Goal: Task Accomplishment & Management: Manage account settings

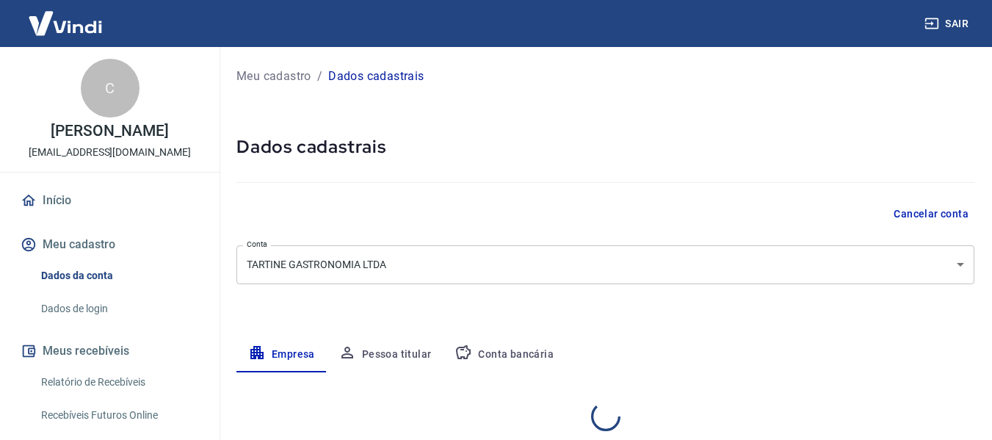
select select "RS"
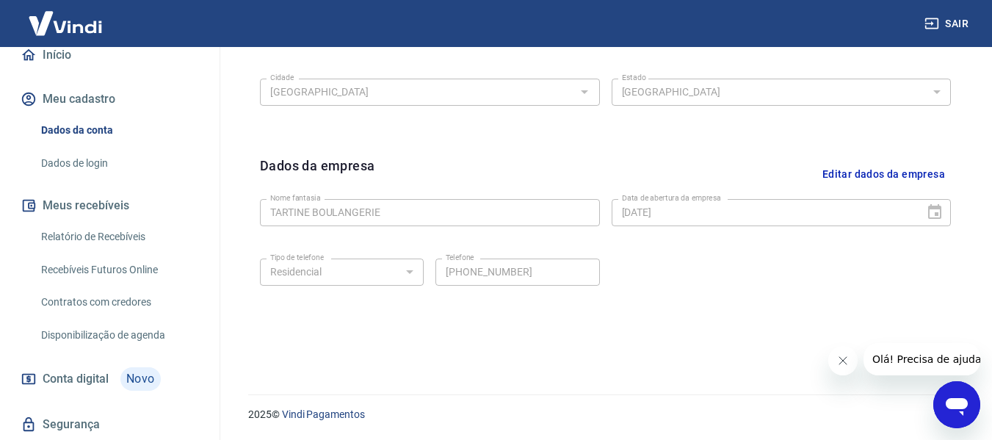
scroll to position [147, 0]
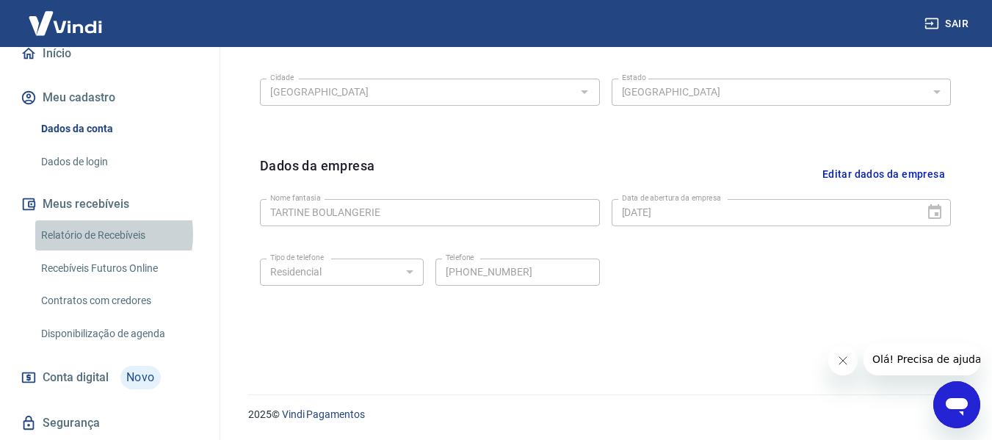
click at [95, 234] on link "Relatório de Recebíveis" at bounding box center [118, 235] width 167 height 30
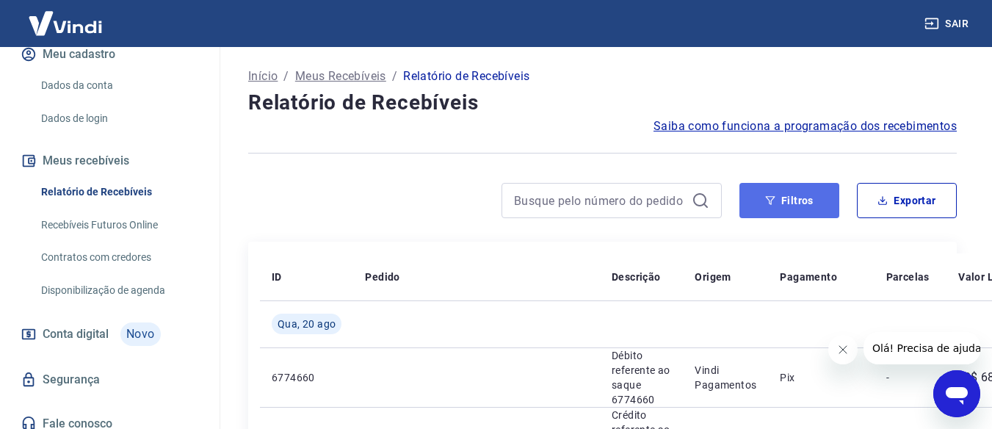
click at [781, 202] on button "Filtros" at bounding box center [790, 200] width 100 height 35
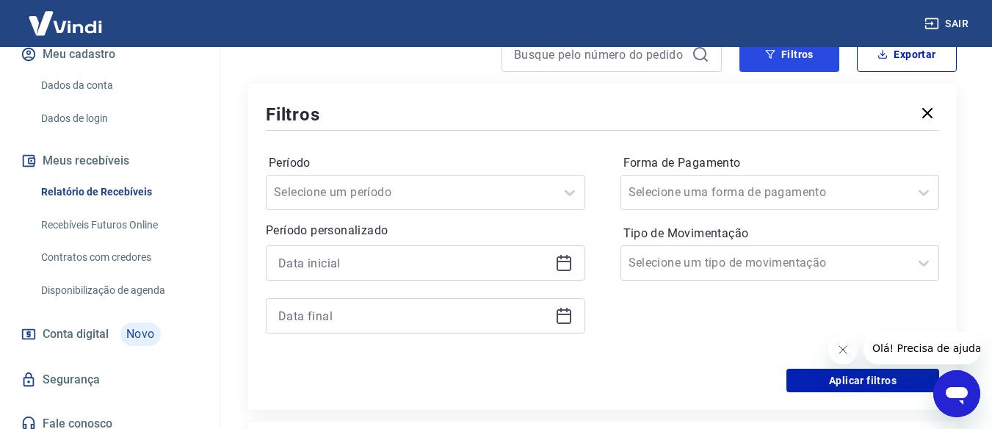
scroll to position [147, 0]
click at [356, 192] on input "Período" at bounding box center [348, 192] width 148 height 18
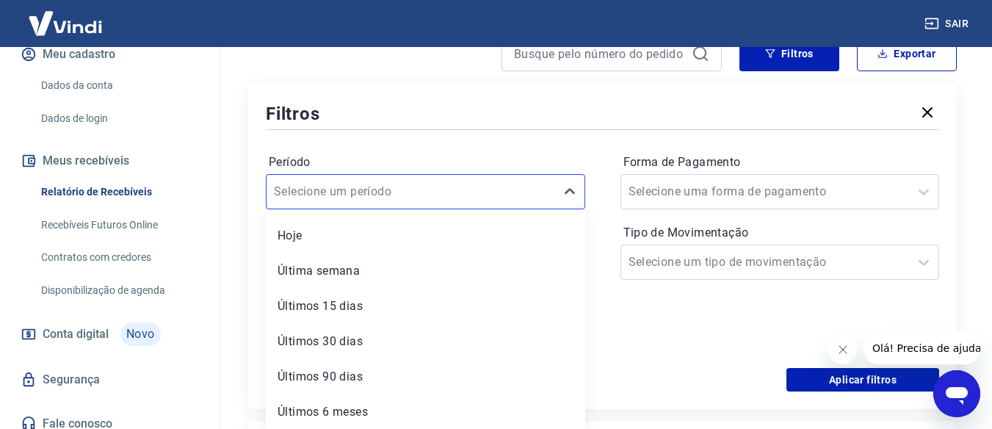
scroll to position [0, 0]
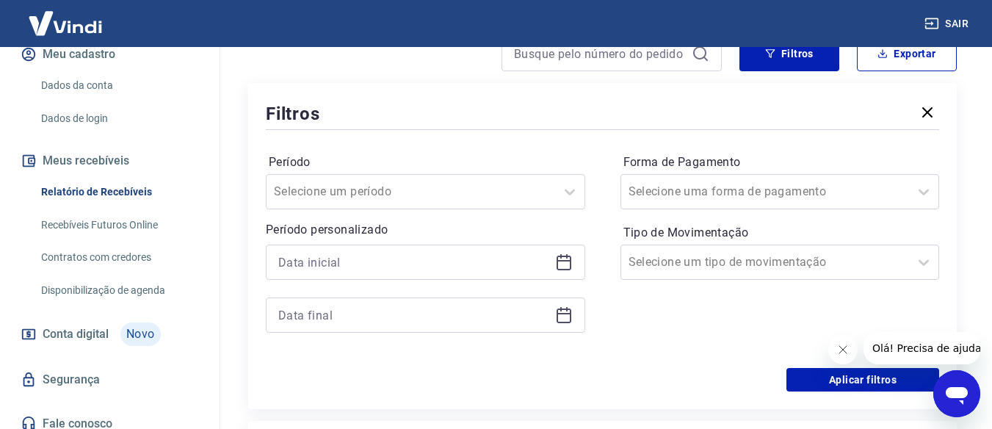
click at [601, 137] on div "Período Selecione um período Período personalizado Forma de Pagamento Selecione…" at bounding box center [603, 250] width 674 height 235
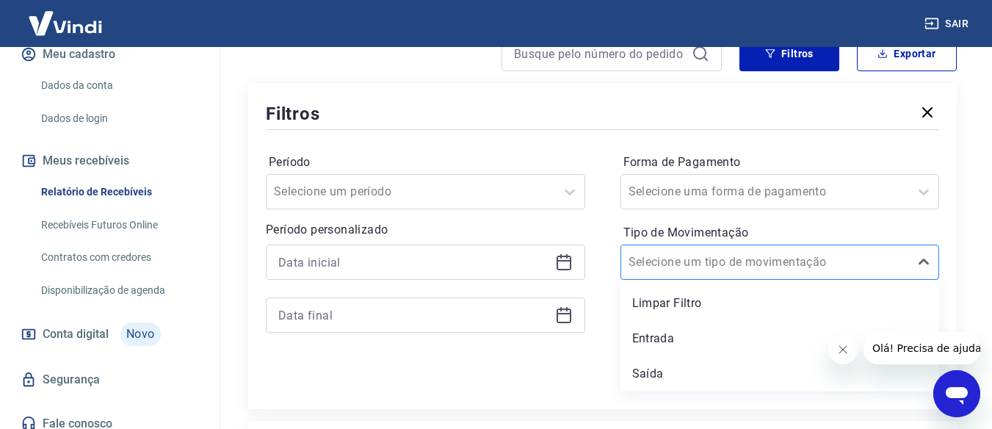
click at [627, 258] on div "Selecione um tipo de movimentação" at bounding box center [765, 262] width 289 height 26
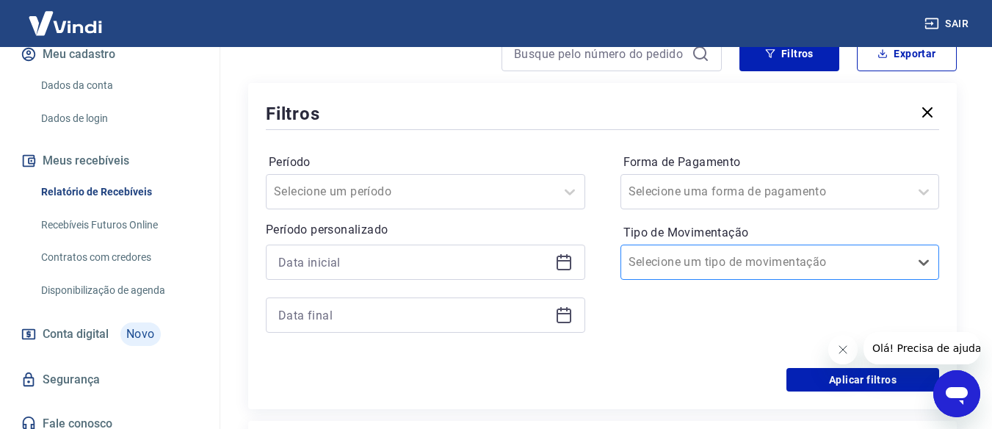
click at [627, 258] on div "Selecione um tipo de movimentação" at bounding box center [765, 262] width 289 height 26
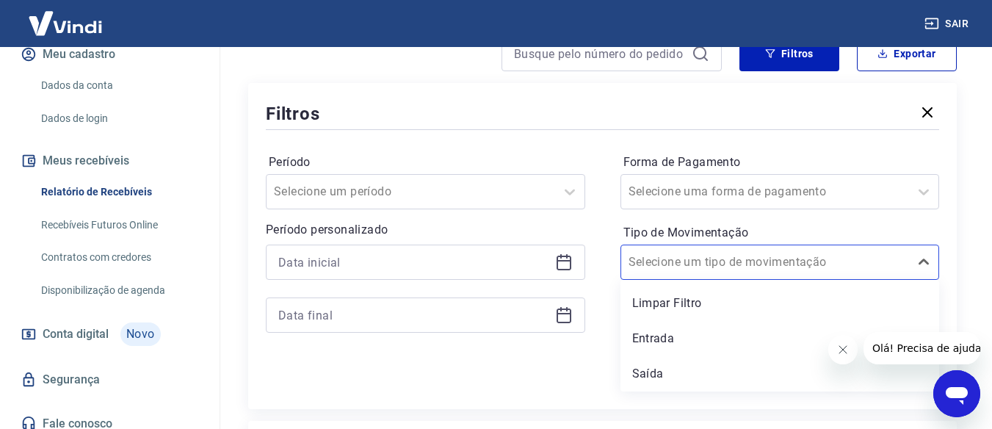
drag, startPoint x: 647, startPoint y: 376, endPoint x: 615, endPoint y: 362, distance: 34.5
click at [647, 377] on div "Saída" at bounding box center [780, 373] width 319 height 29
click at [640, 372] on div "Aplicar filtros" at bounding box center [603, 380] width 674 height 24
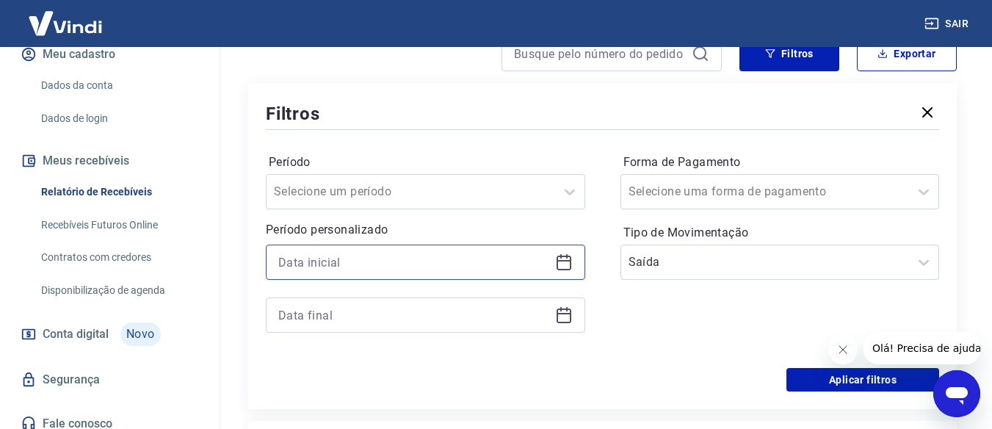
click at [358, 264] on input at bounding box center [413, 262] width 271 height 22
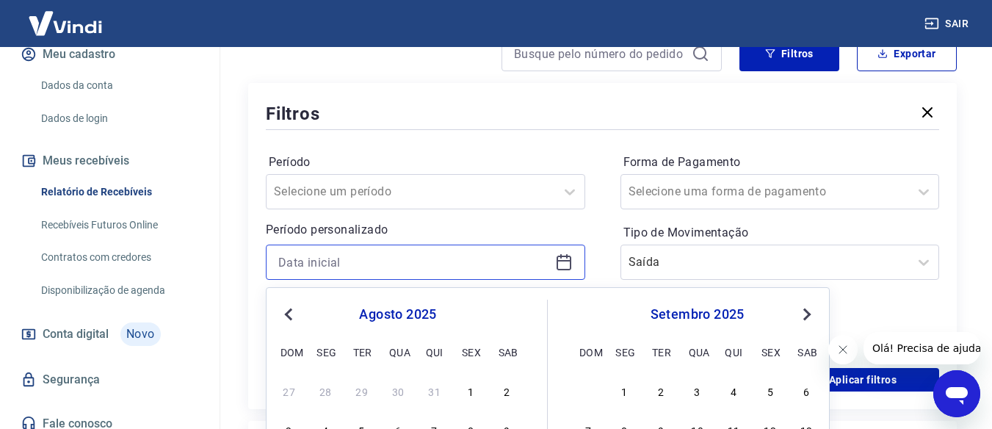
scroll to position [294, 0]
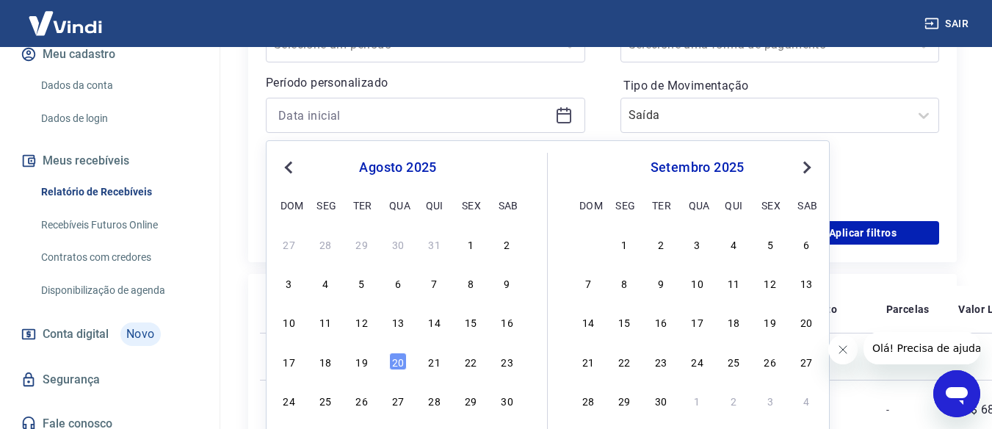
click at [290, 168] on span "Previous Month" at bounding box center [290, 167] width 0 height 17
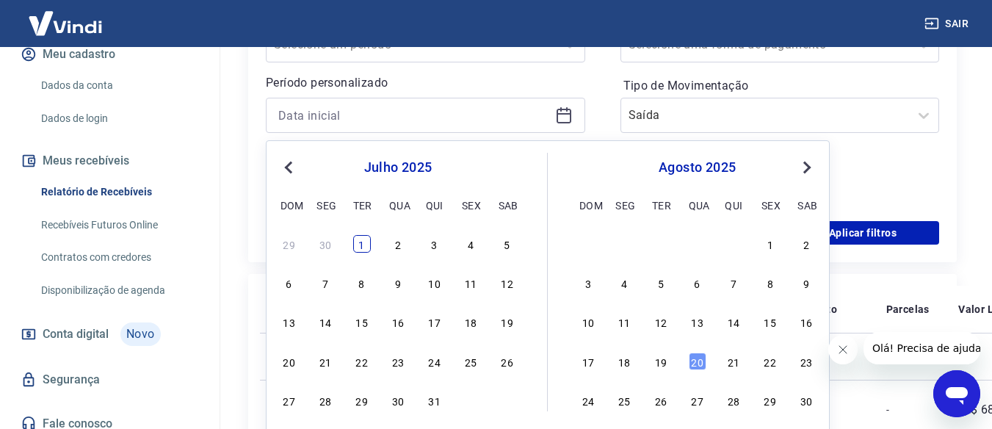
click at [365, 248] on div "1" at bounding box center [362, 244] width 18 height 18
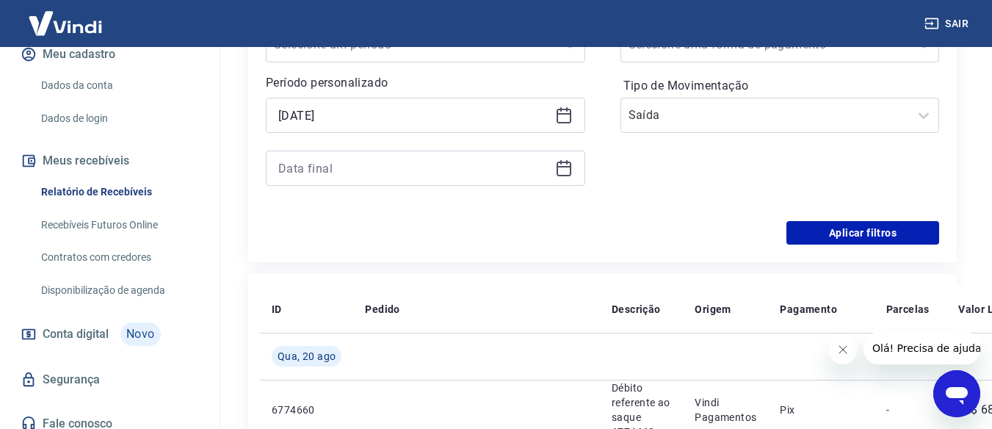
type input "01/07/2025"
click at [566, 173] on icon at bounding box center [564, 168] width 18 height 18
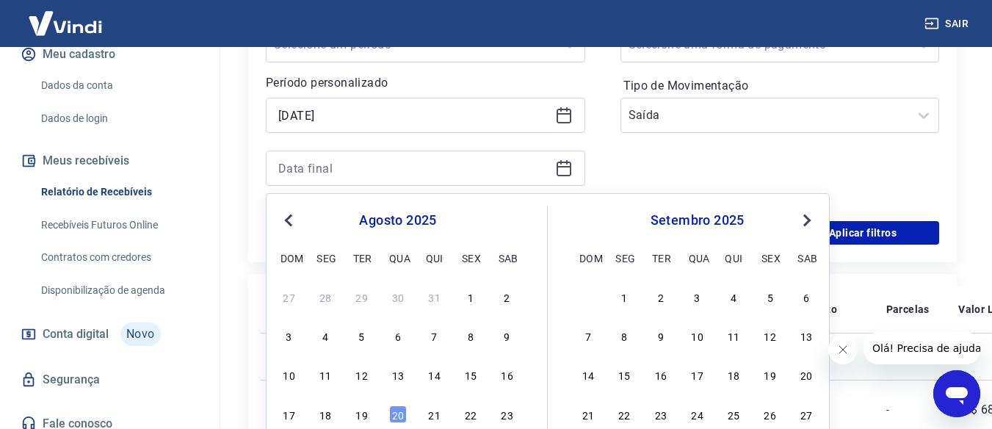
click at [281, 222] on button "Previous Month" at bounding box center [289, 221] width 18 height 18
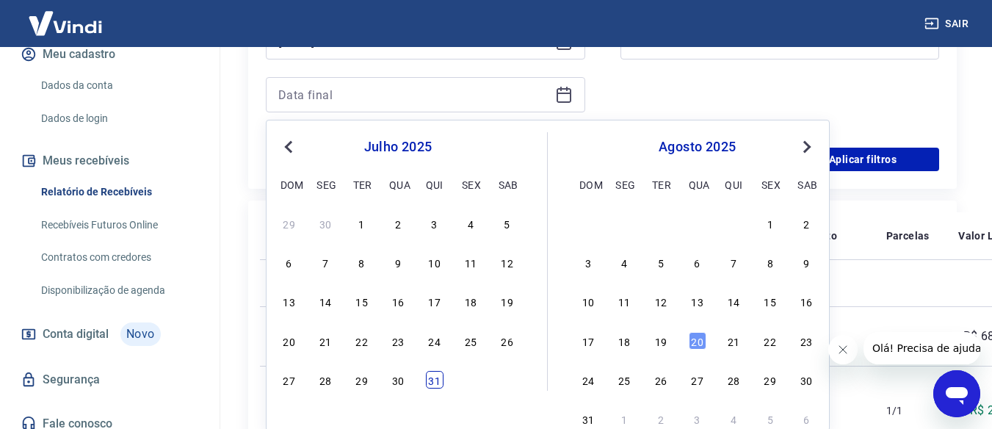
click at [435, 379] on div "31" at bounding box center [435, 380] width 18 height 18
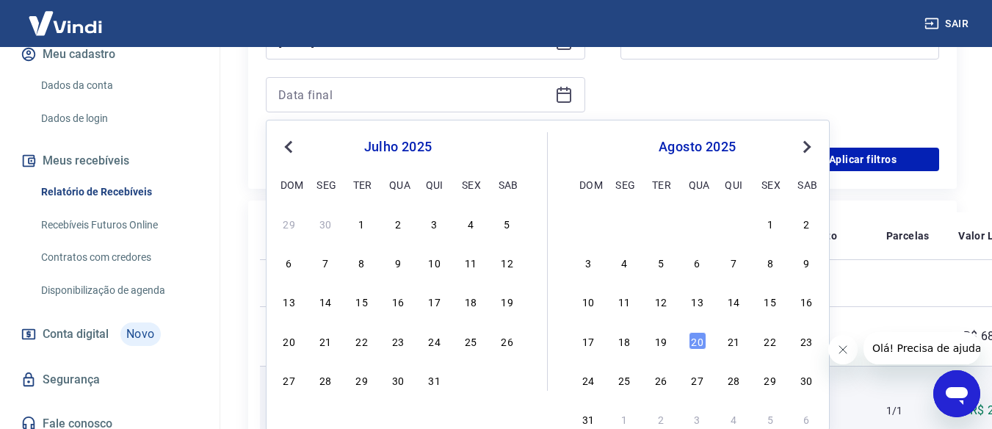
type input "31/07/2025"
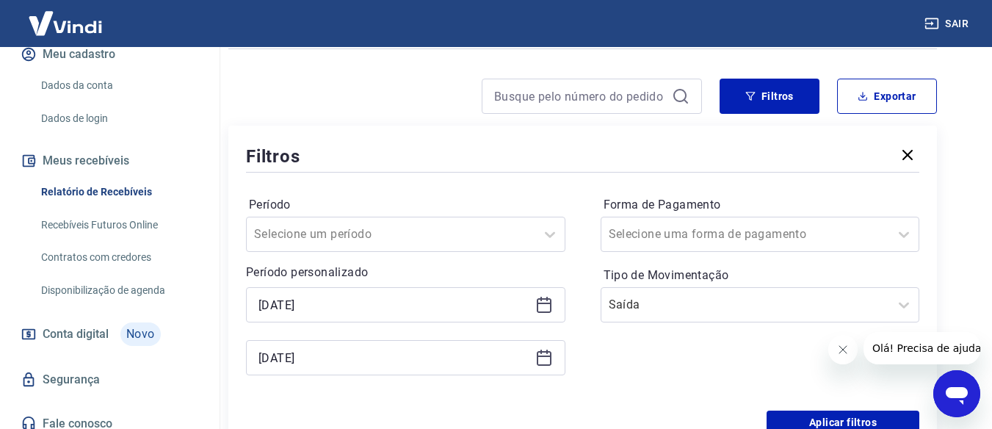
scroll to position [251, 20]
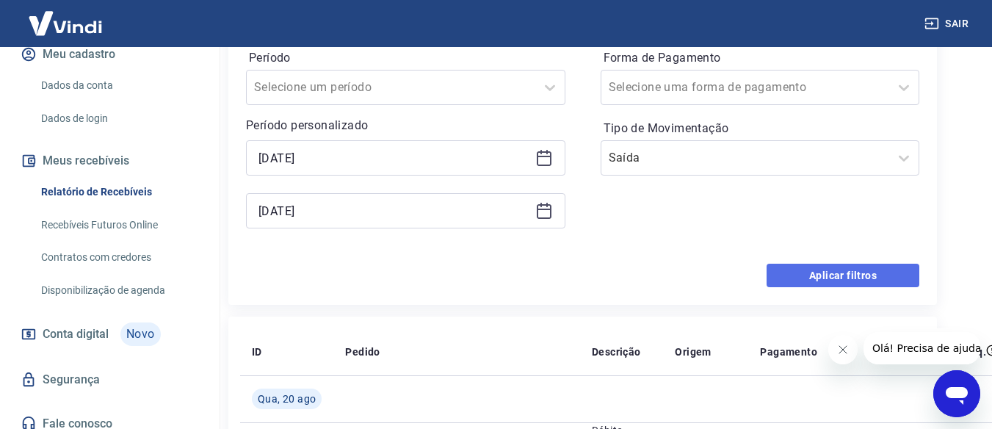
click at [861, 277] on button "Aplicar filtros" at bounding box center [843, 276] width 153 height 24
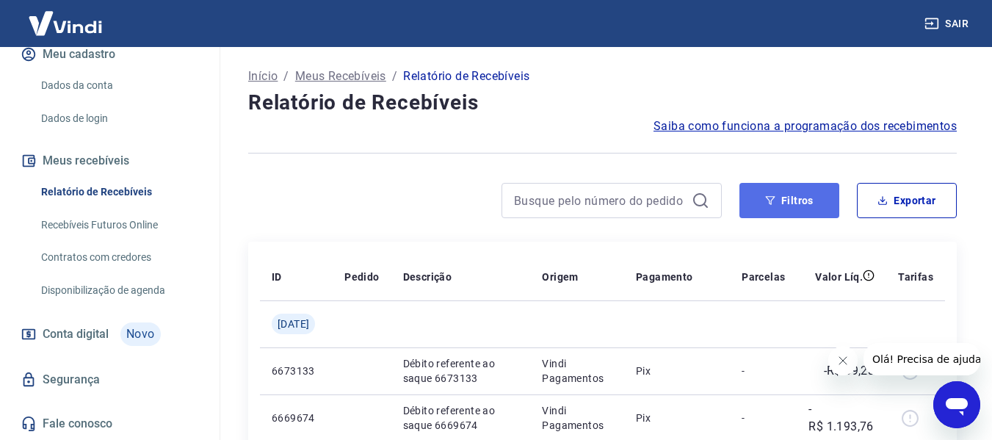
click at [829, 201] on button "Filtros" at bounding box center [790, 200] width 100 height 35
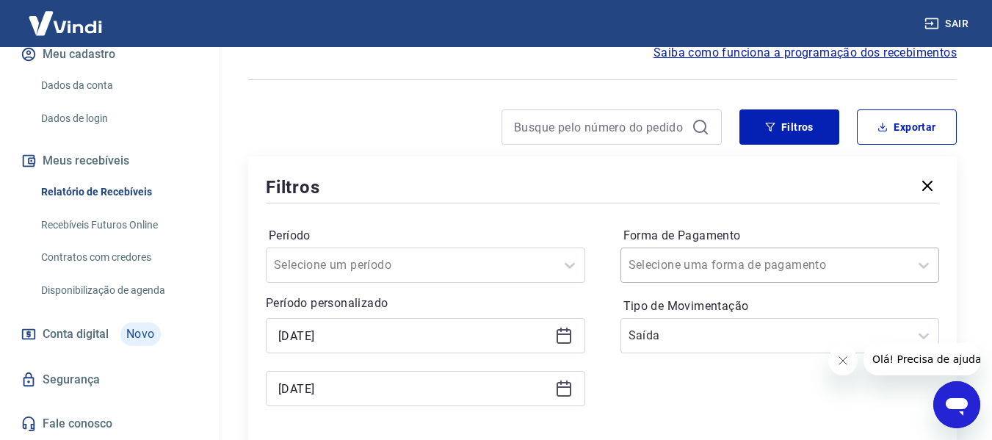
scroll to position [98, 0]
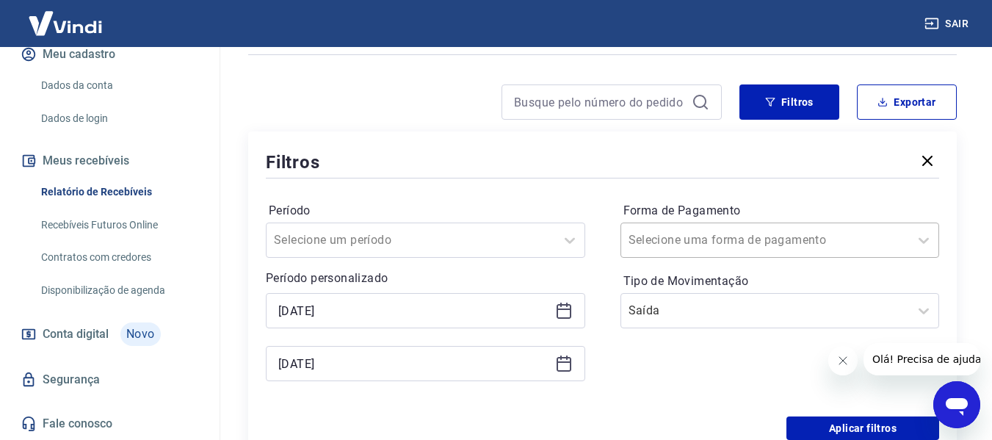
click at [713, 258] on div "Selecione uma forma de pagamento" at bounding box center [780, 240] width 319 height 35
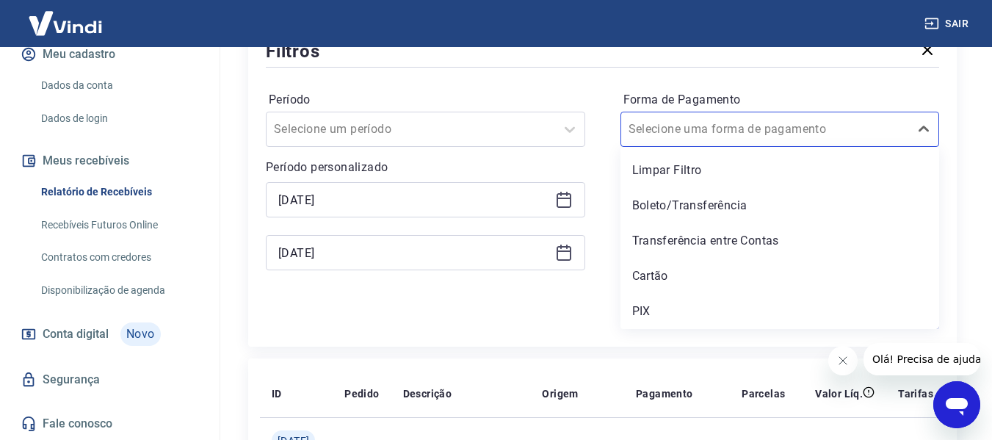
scroll to position [213, 0]
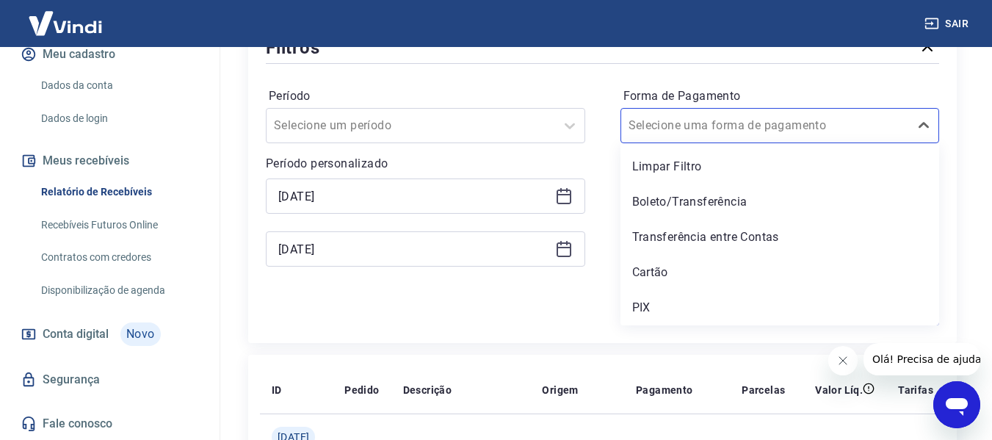
click at [489, 319] on div "Aplicar filtros" at bounding box center [603, 314] width 674 height 24
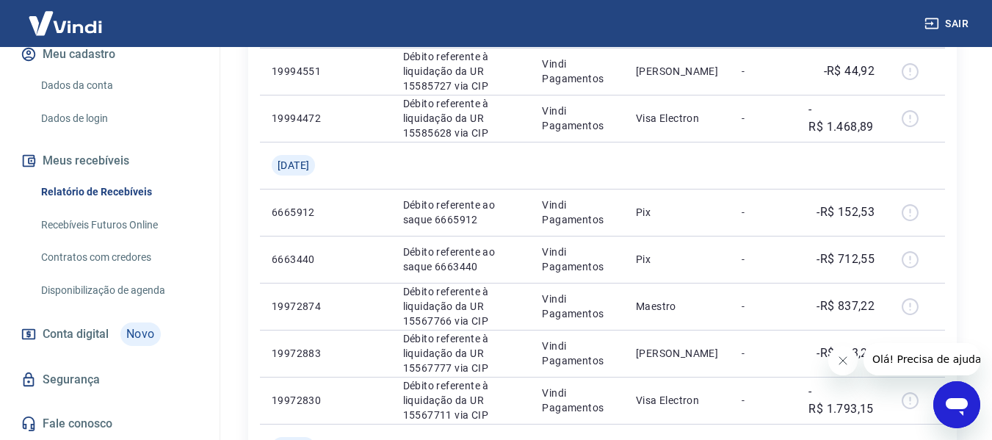
scroll to position [1028, 0]
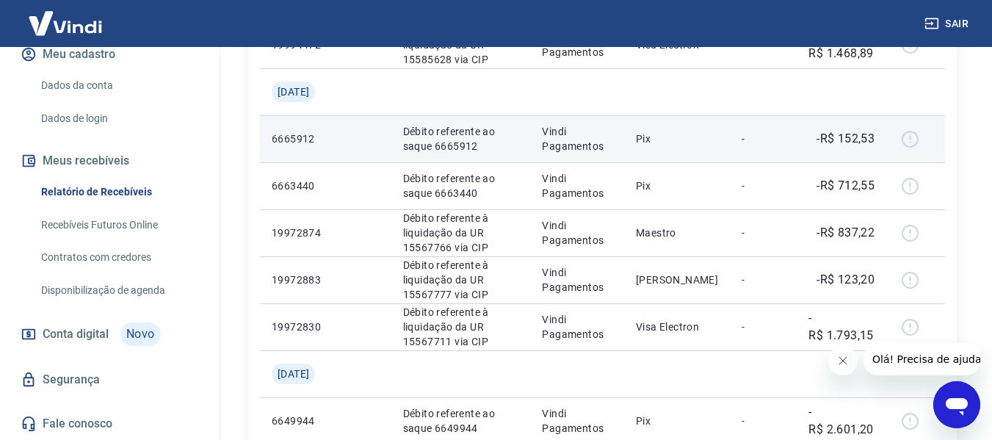
click at [911, 139] on div at bounding box center [915, 139] width 35 height 24
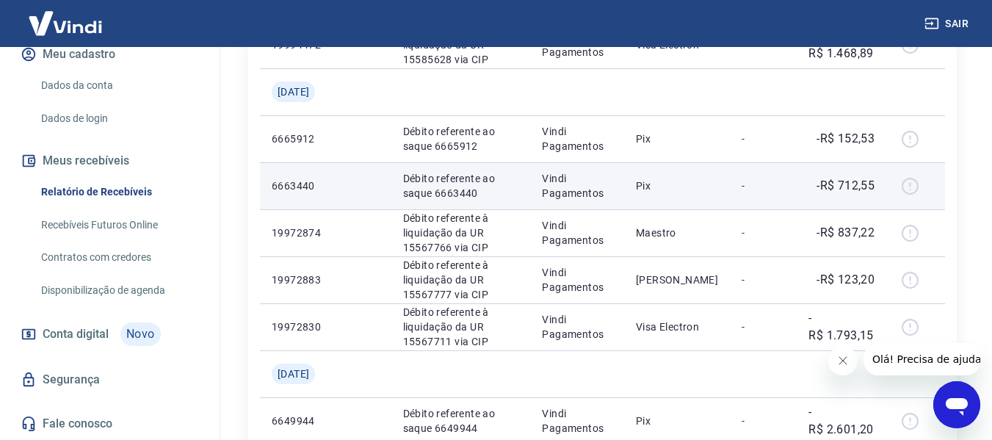
click at [909, 189] on div at bounding box center [915, 186] width 35 height 24
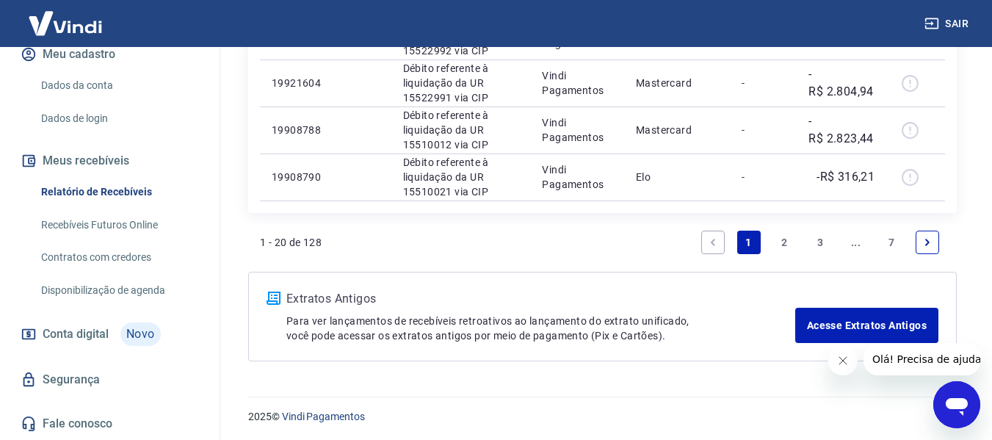
scroll to position [1509, 0]
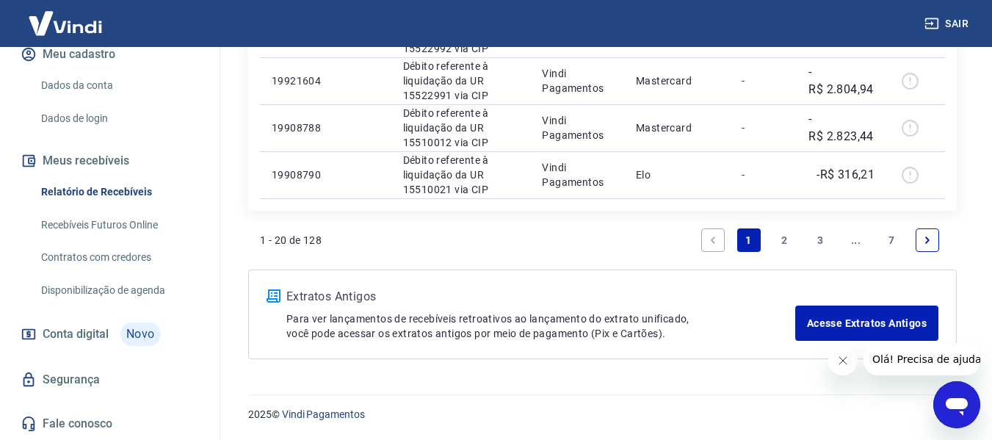
click at [927, 242] on icon "Next page" at bounding box center [927, 240] width 4 height 7
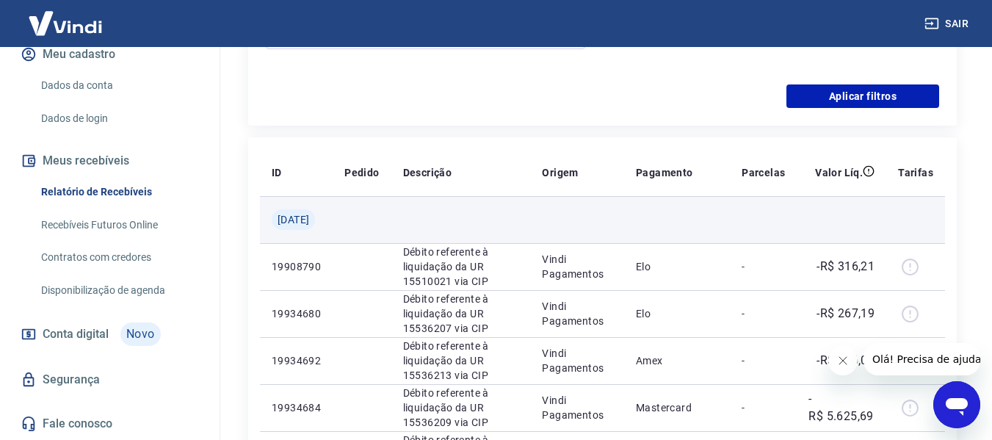
scroll to position [463, 0]
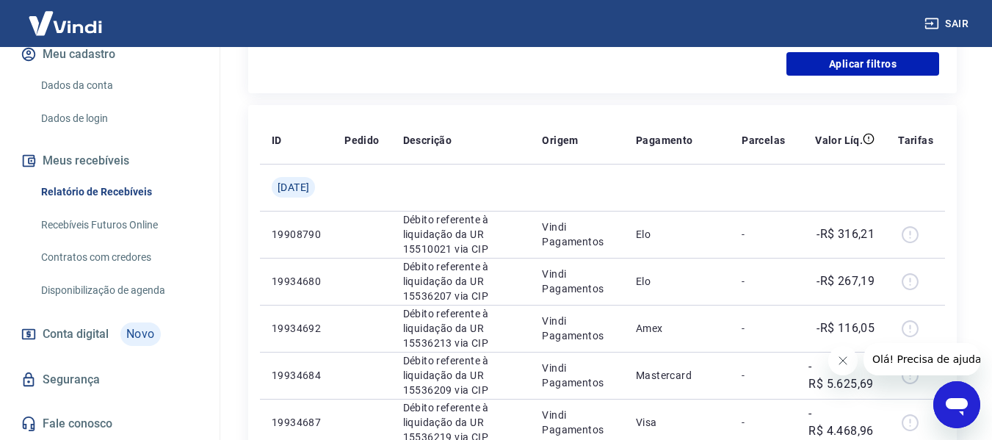
click at [961, 397] on icon "Abrir janela de mensagens" at bounding box center [957, 404] width 26 height 26
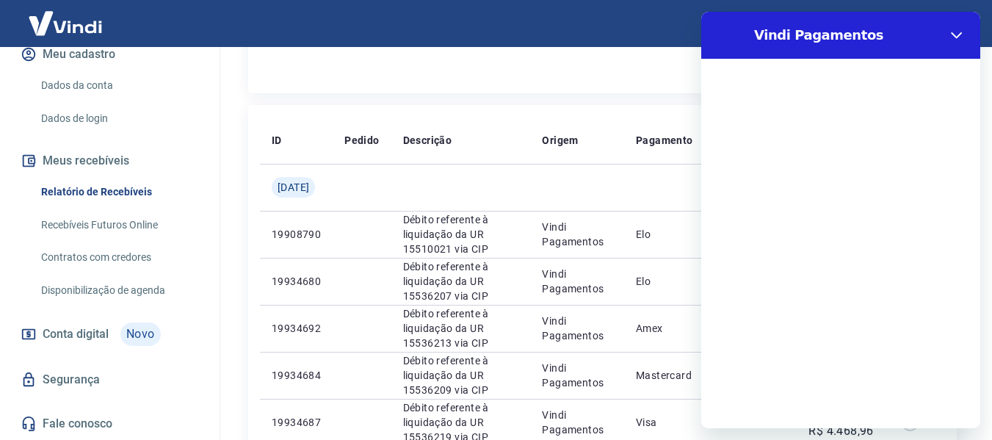
scroll to position [0, 0]
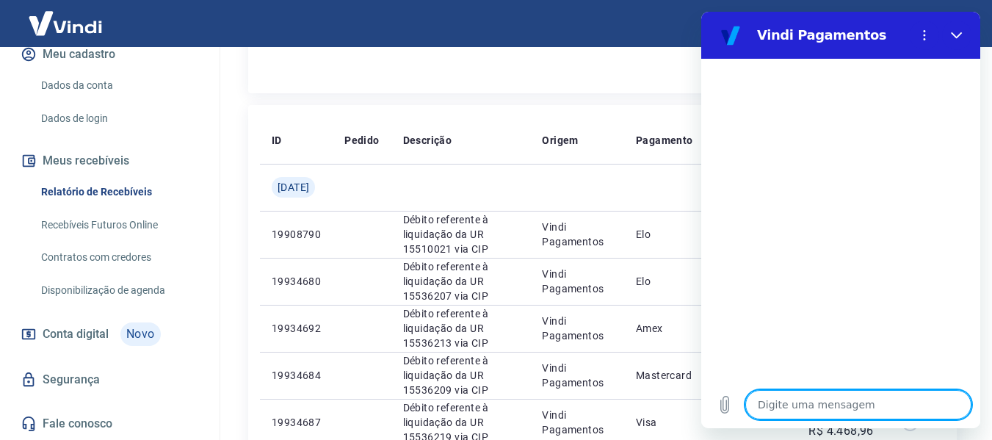
click at [820, 402] on textarea at bounding box center [858, 404] width 226 height 29
type textarea "B"
type textarea "x"
type textarea "Bo"
type textarea "x"
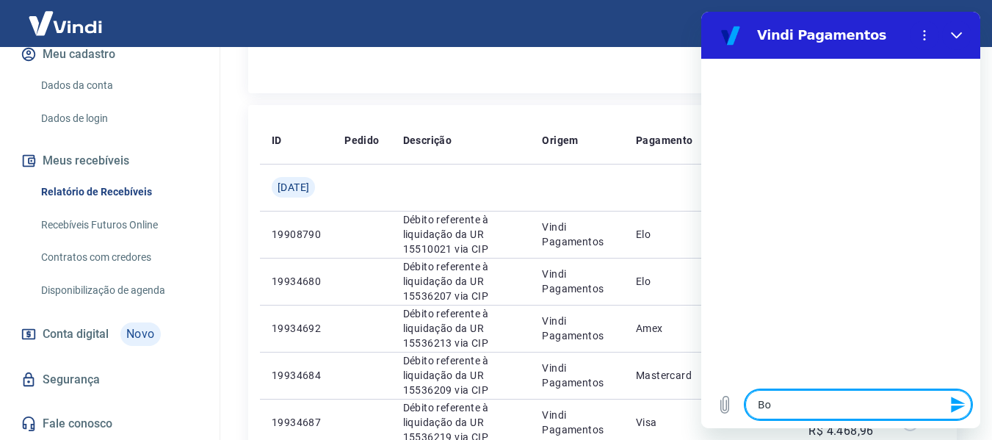
type textarea "Boa"
type textarea "x"
type textarea "Boa"
type textarea "x"
type textarea "Boa t"
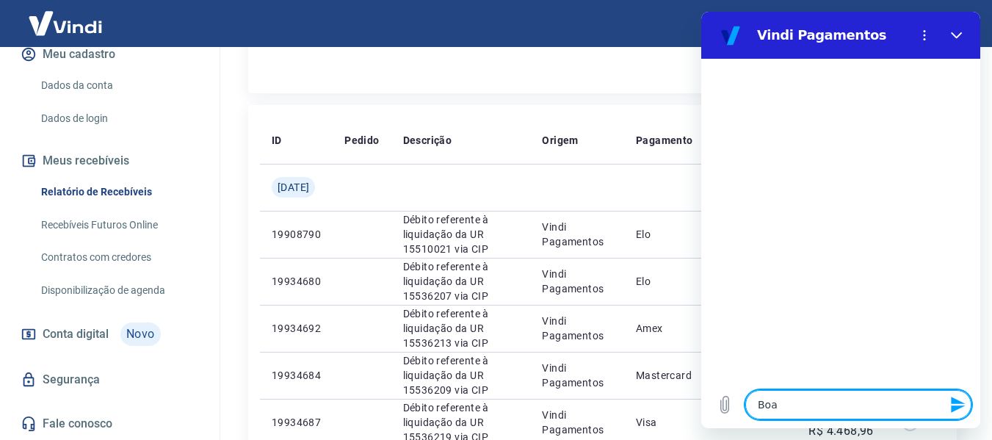
type textarea "x"
type textarea "Boa ta"
type textarea "x"
type textarea "Boa tar"
type textarea "x"
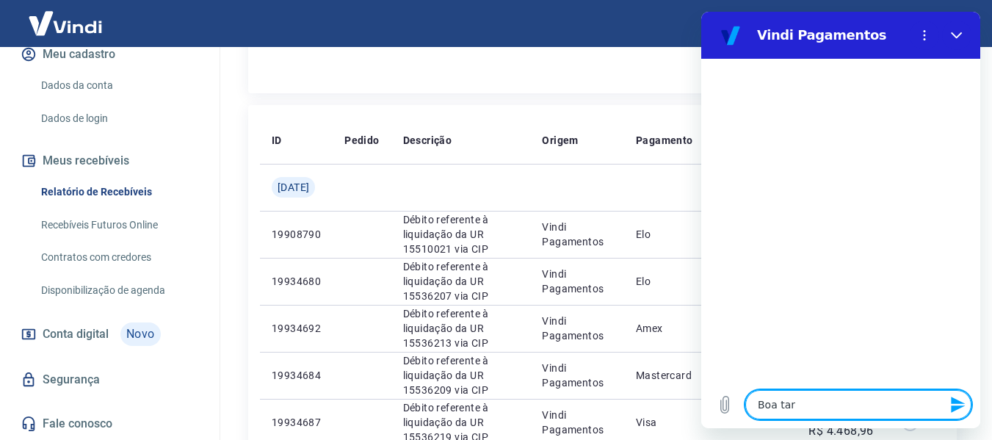
type textarea "Boa tard"
type textarea "x"
type textarea "Boa tarde"
type textarea "x"
type textarea "Boa tarde!"
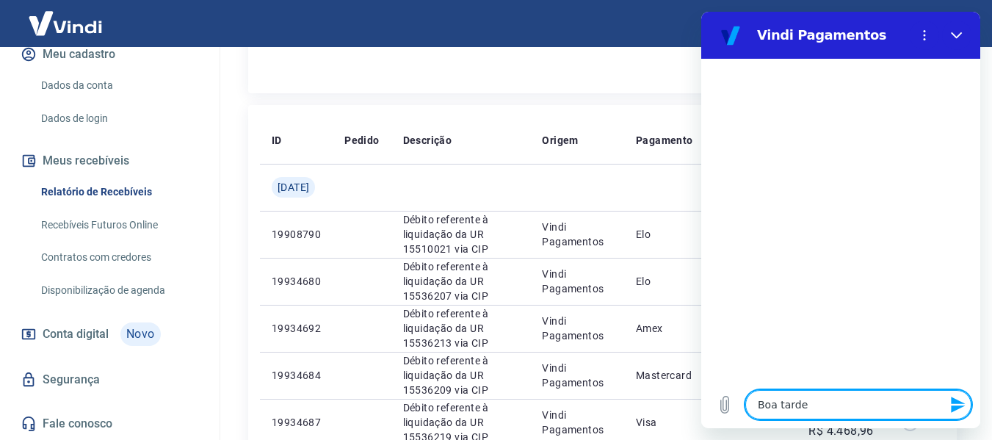
type textarea "x"
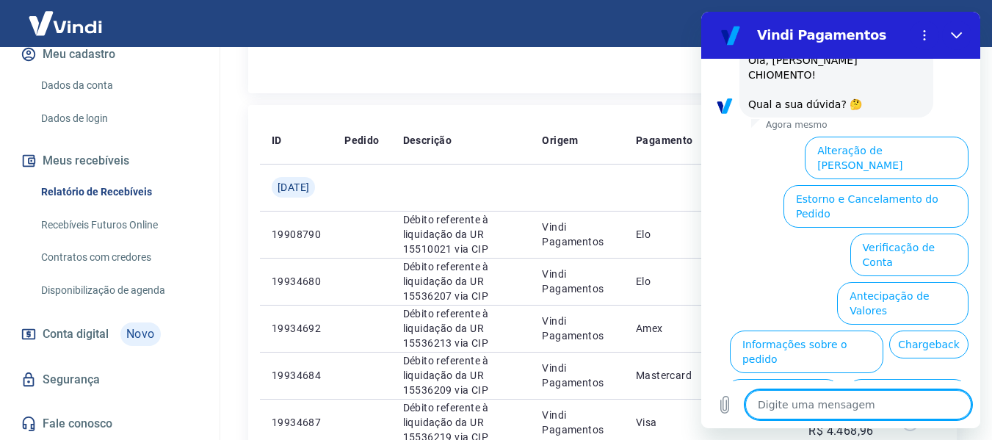
scroll to position [147, 0]
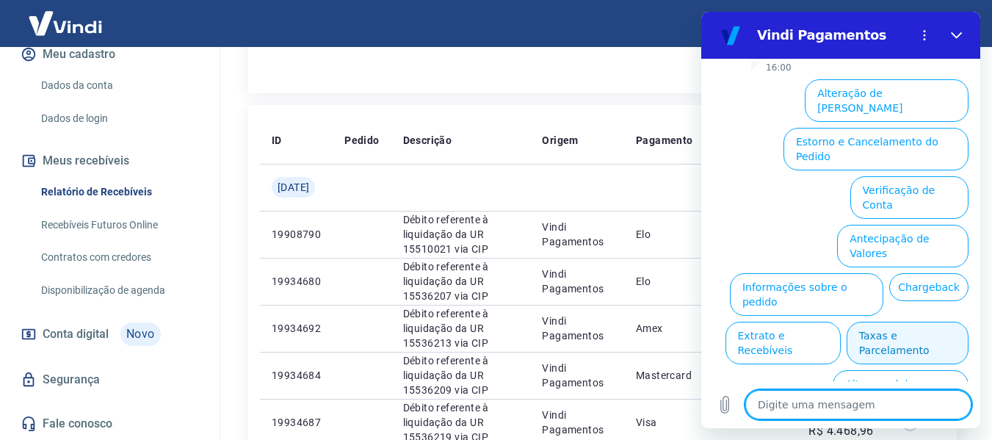
click at [926, 322] on button "Taxas e Parcelamento" at bounding box center [908, 343] width 122 height 43
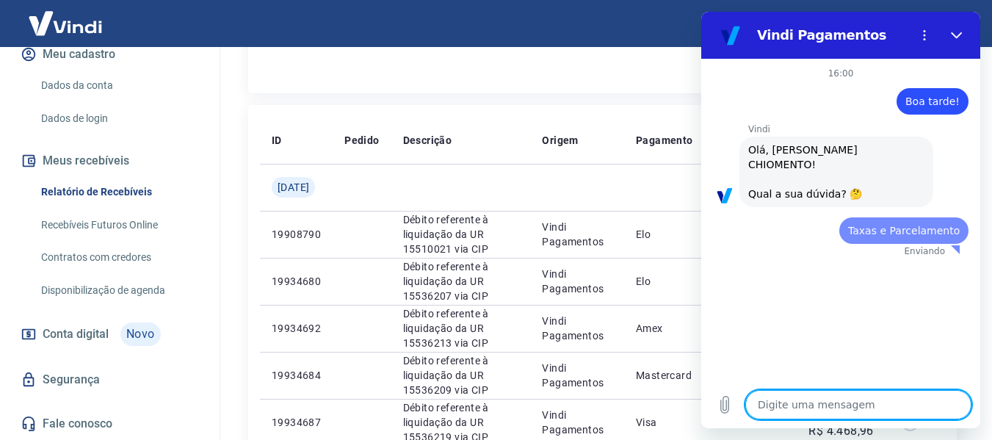
scroll to position [0, 0]
click at [878, 408] on textarea at bounding box center [858, 404] width 226 height 29
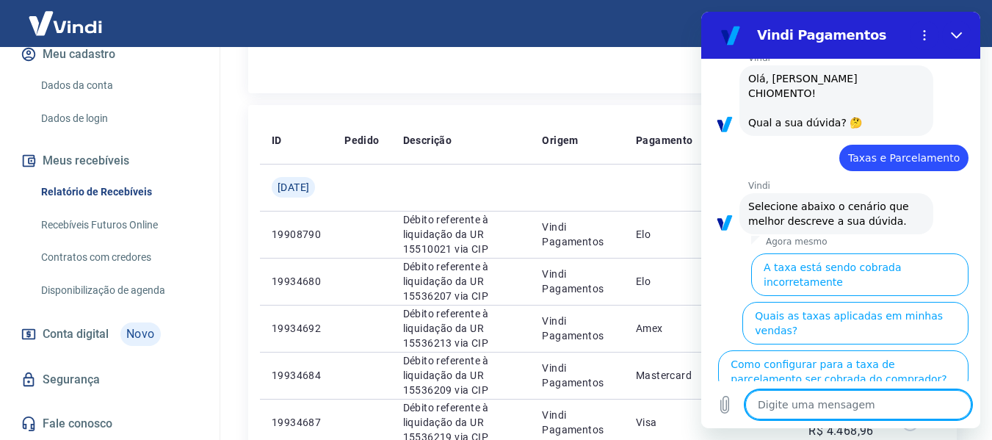
scroll to position [140, 0]
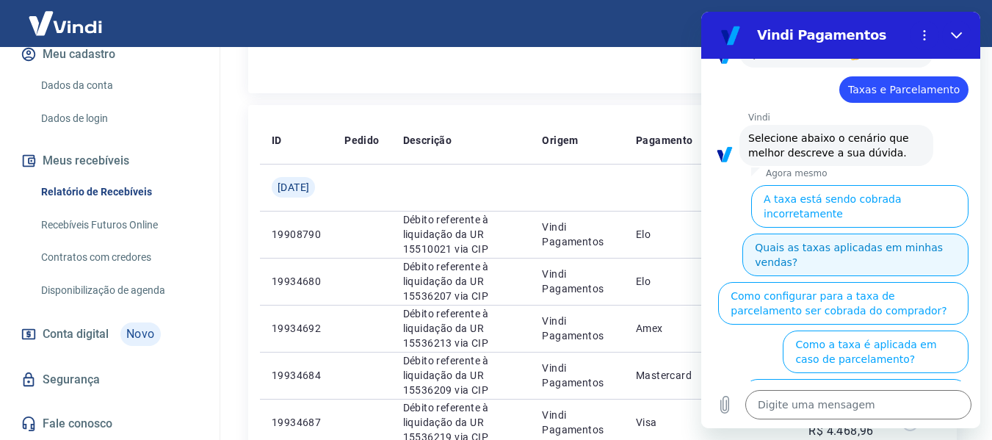
click at [913, 237] on button "Quais as taxas aplicadas em minhas vendas?" at bounding box center [856, 255] width 226 height 43
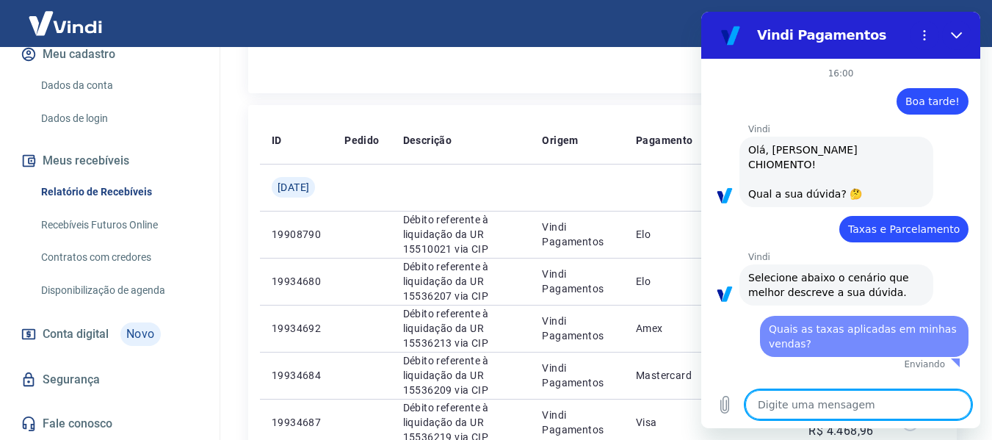
scroll to position [0, 0]
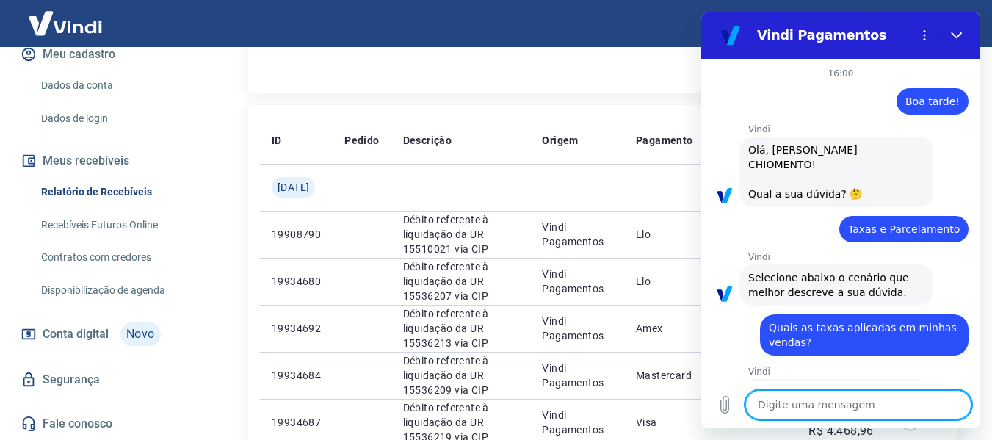
click at [895, 405] on textarea at bounding box center [858, 404] width 226 height 29
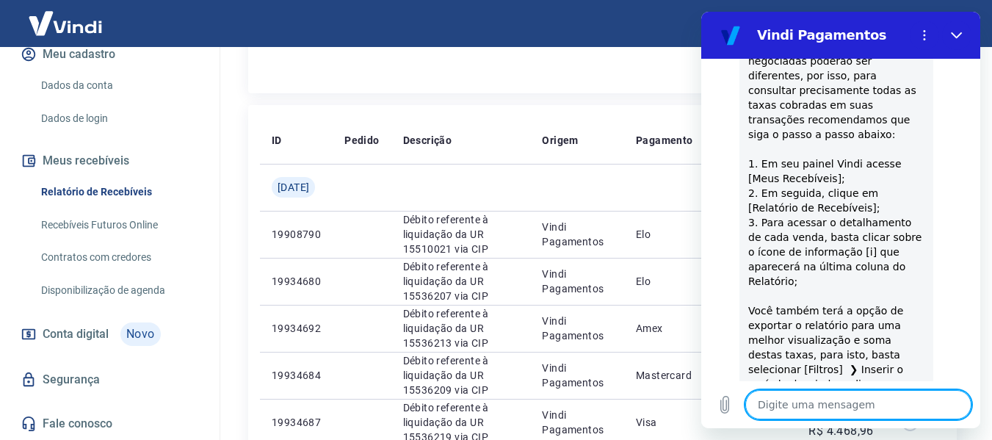
scroll to position [514, 0]
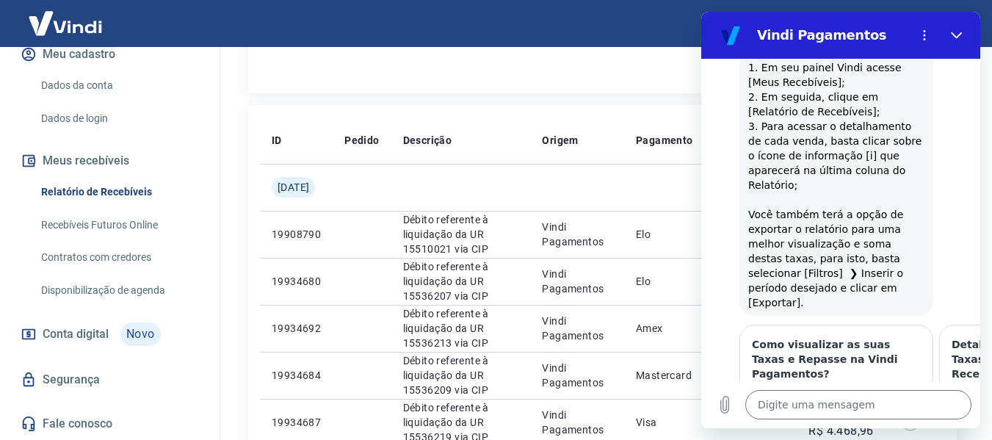
scroll to position [661, 0]
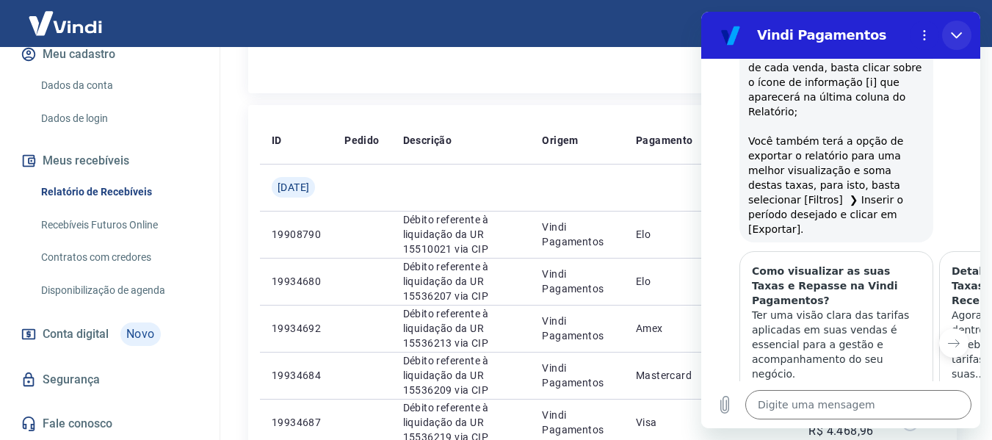
click at [950, 42] on button "Fechar" at bounding box center [956, 35] width 29 height 29
type textarea "x"
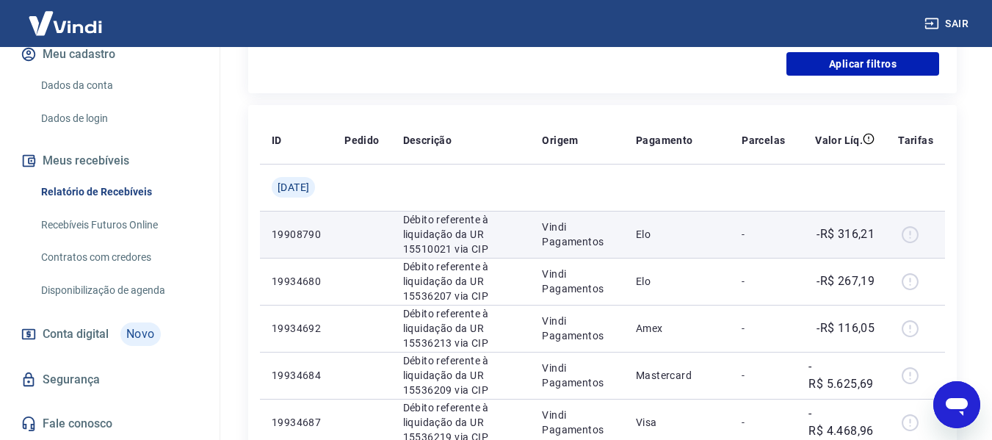
click at [913, 239] on div at bounding box center [915, 235] width 35 height 24
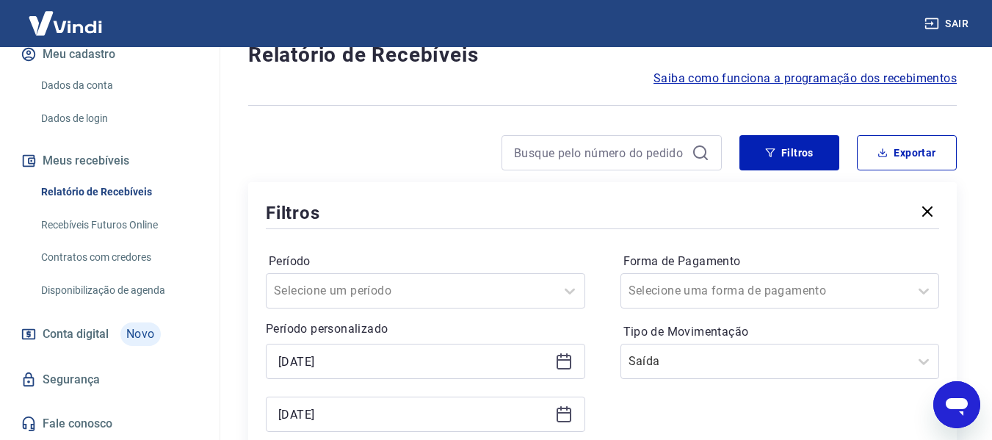
scroll to position [73, 0]
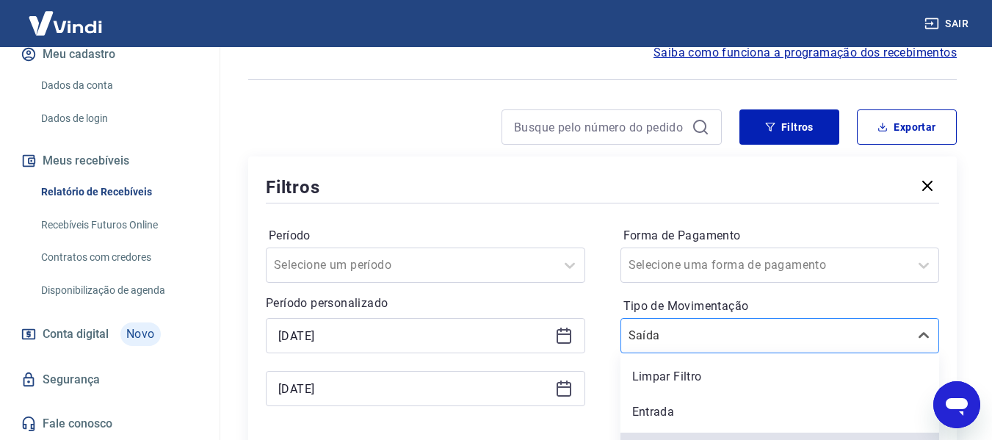
click at [755, 327] on div "Saída" at bounding box center [780, 335] width 319 height 35
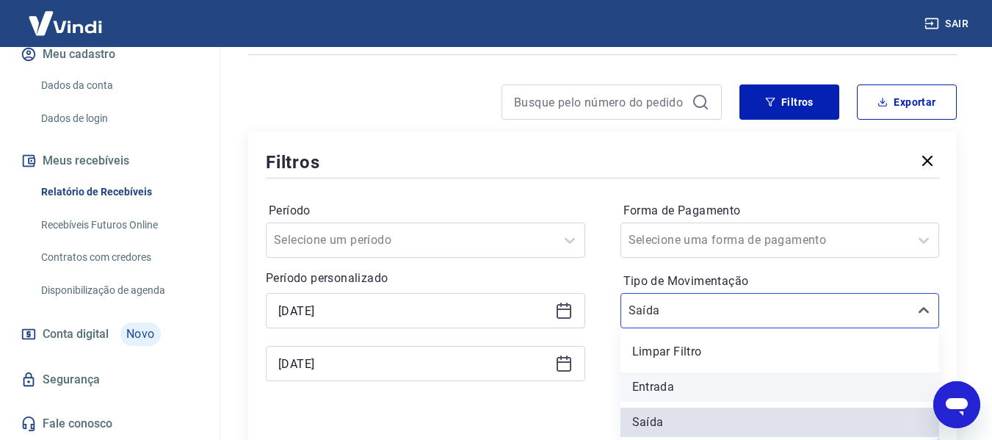
click at [683, 387] on div "Entrada" at bounding box center [780, 386] width 319 height 29
click at [535, 414] on div "Período Selecione um período Período personalizado 01/07/2025 31/07/2025 Forma …" at bounding box center [603, 298] width 674 height 235
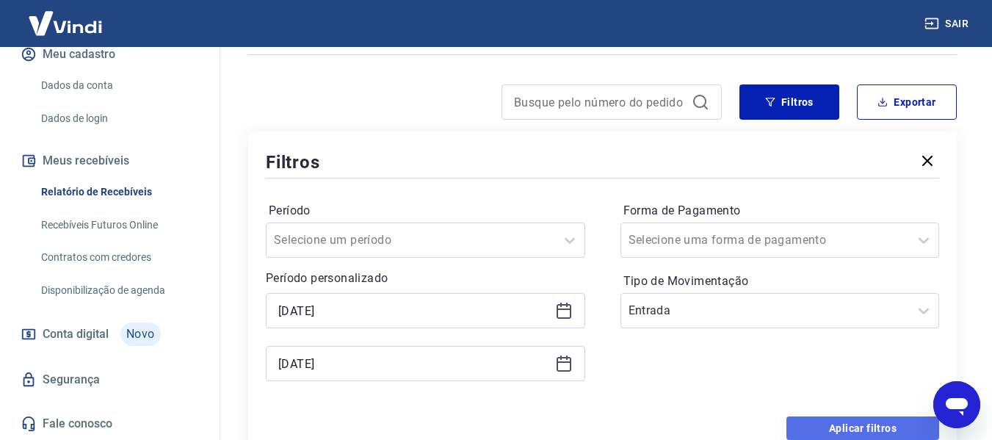
click at [852, 424] on button "Aplicar filtros" at bounding box center [863, 428] width 153 height 24
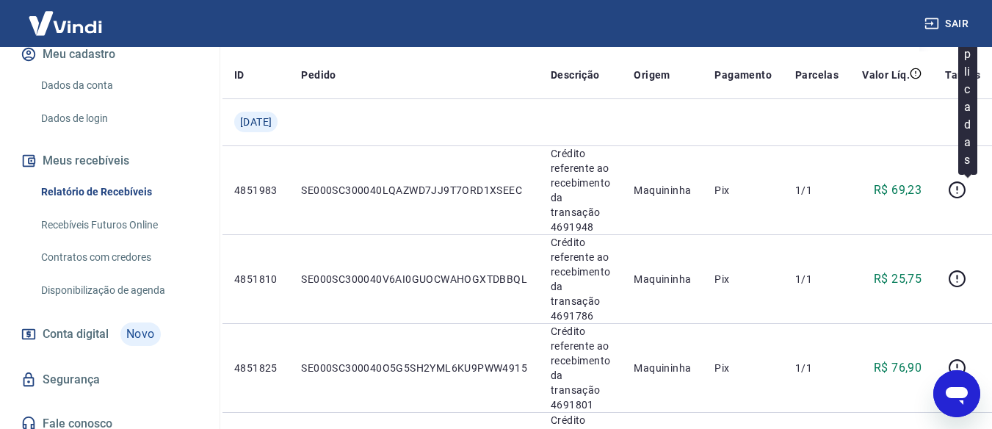
scroll to position [367, 48]
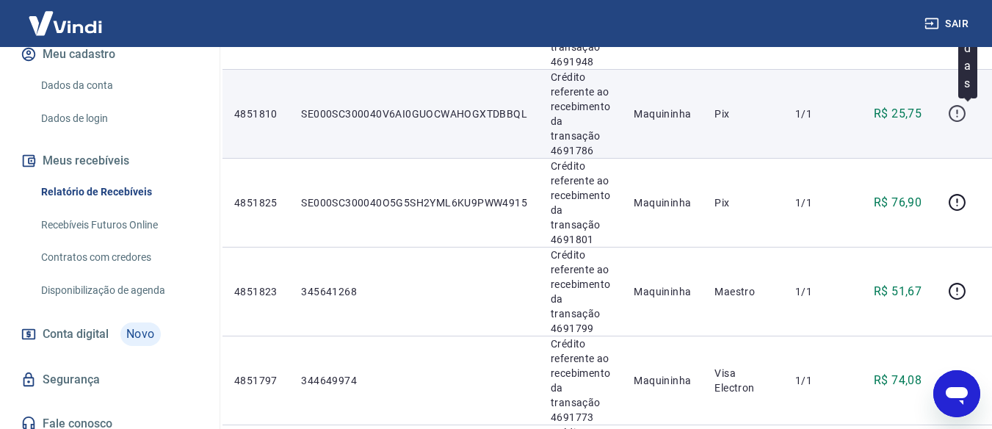
click at [950, 118] on icon "button" at bounding box center [957, 113] width 18 height 18
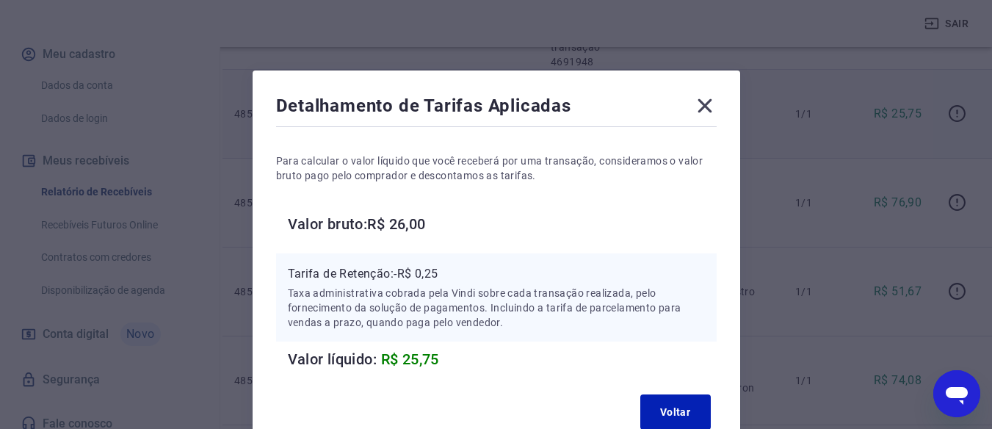
click at [711, 99] on icon at bounding box center [705, 106] width 24 height 24
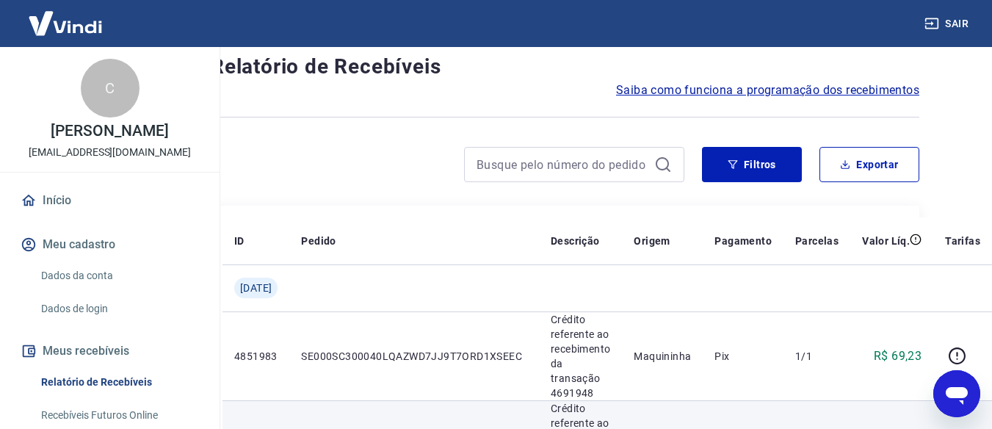
scroll to position [0, 48]
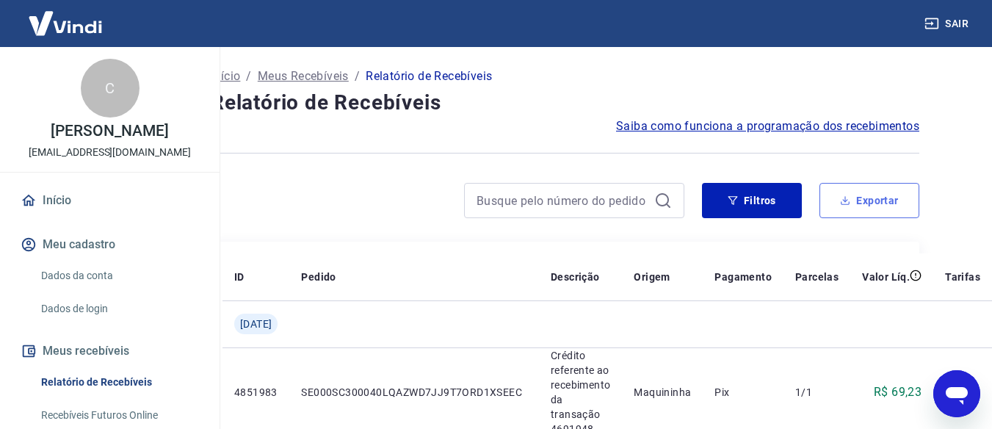
click at [859, 197] on button "Exportar" at bounding box center [870, 200] width 100 height 35
type input "01/07/2025"
type input "31/07/2025"
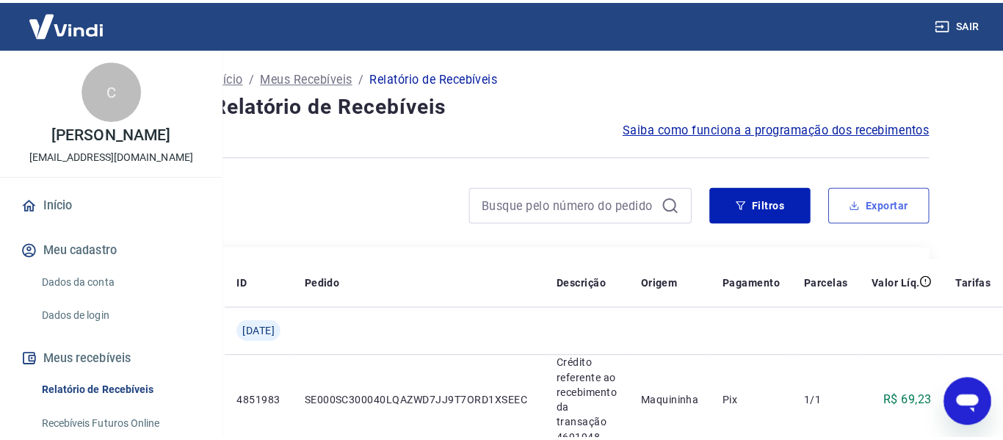
scroll to position [0, 37]
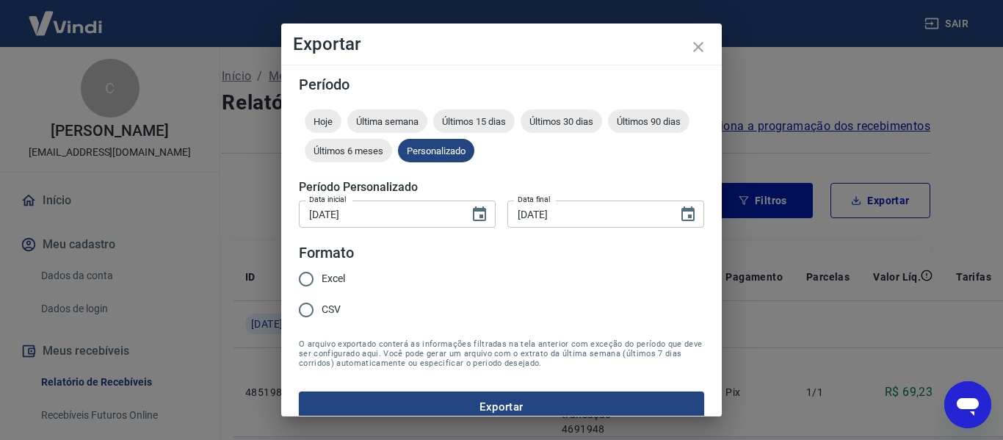
click at [333, 282] on span "Excel" at bounding box center [334, 278] width 24 height 15
click at [322, 282] on input "Excel" at bounding box center [306, 279] width 31 height 31
radio input "true"
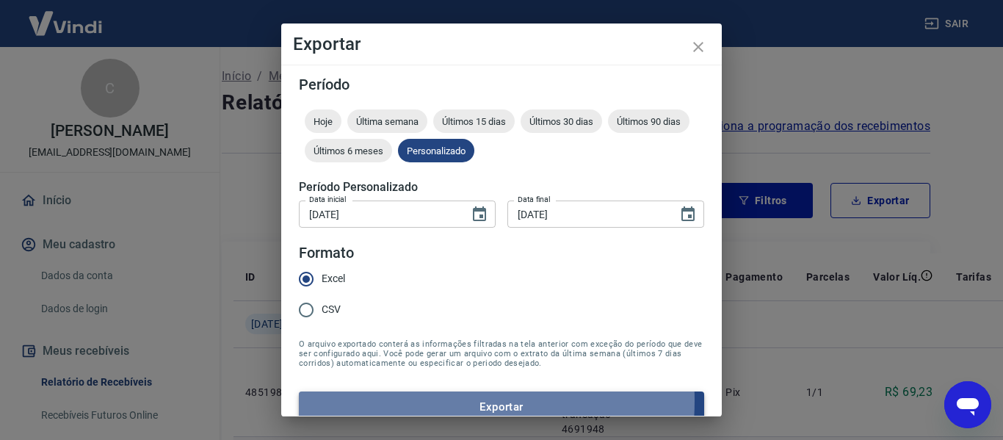
click at [411, 400] on button "Exportar" at bounding box center [501, 406] width 405 height 31
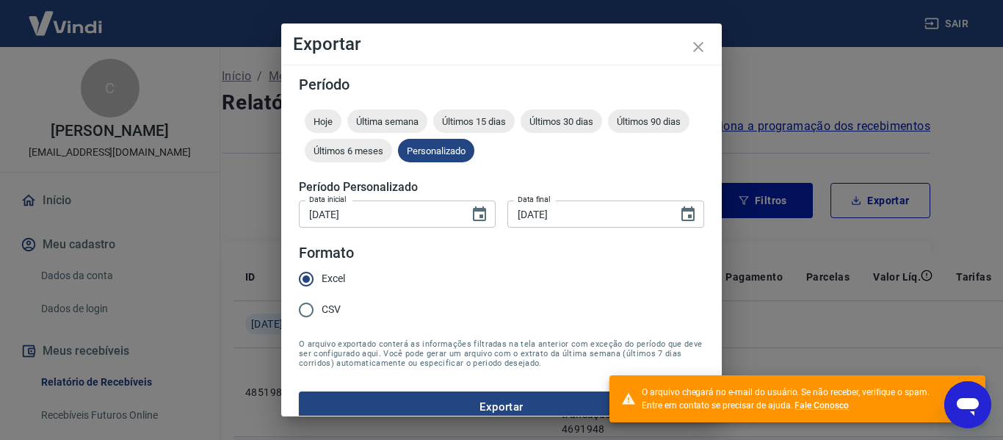
scroll to position [18, 0]
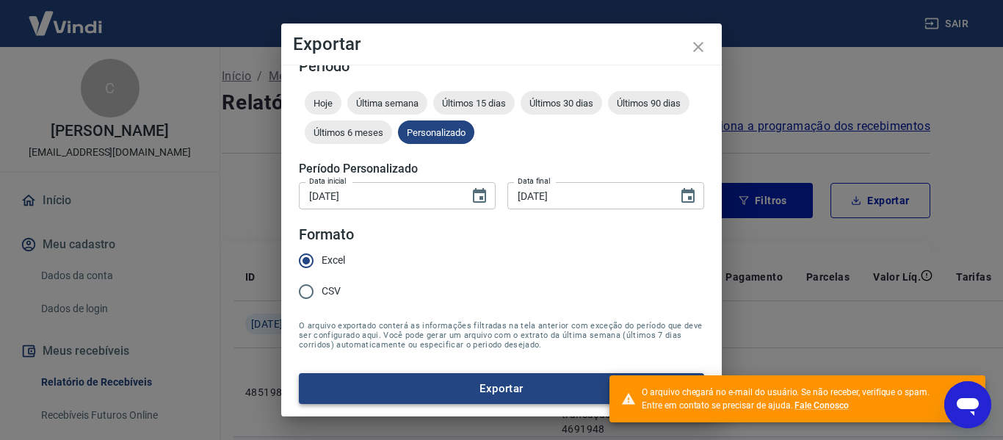
click at [489, 386] on button "Exportar" at bounding box center [501, 388] width 405 height 31
type textarea "x"
